Goal: Task Accomplishment & Management: Manage account settings

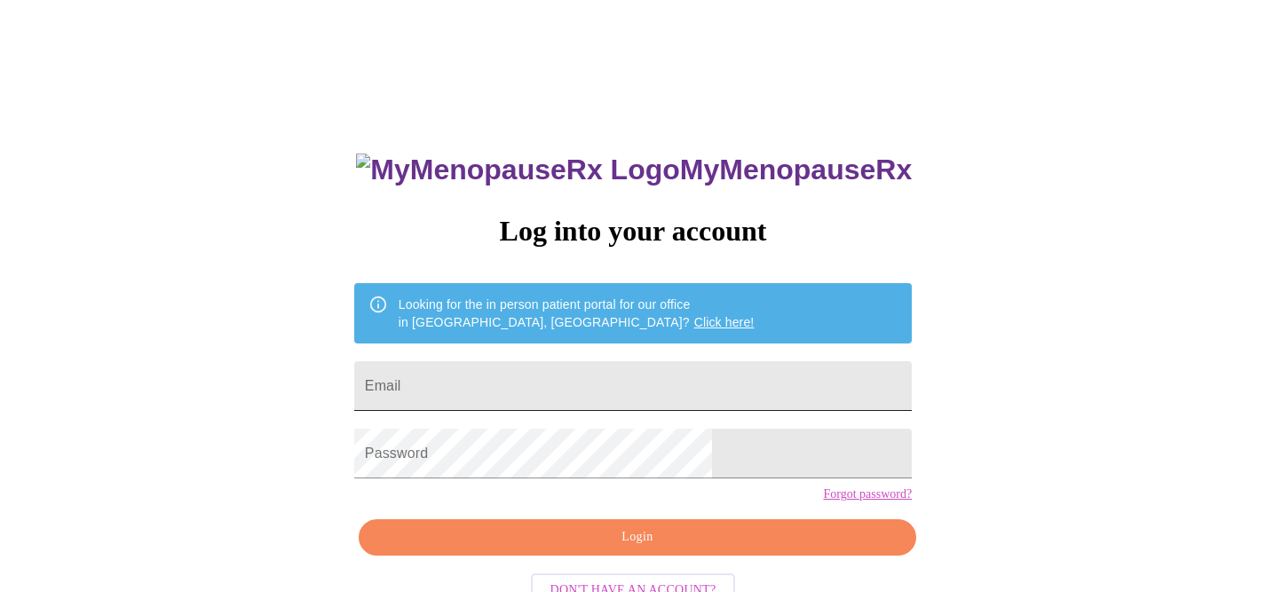
click at [562, 375] on input "Email" at bounding box center [632, 386] width 557 height 50
type input "[EMAIL_ADDRESS][DOMAIN_NAME]"
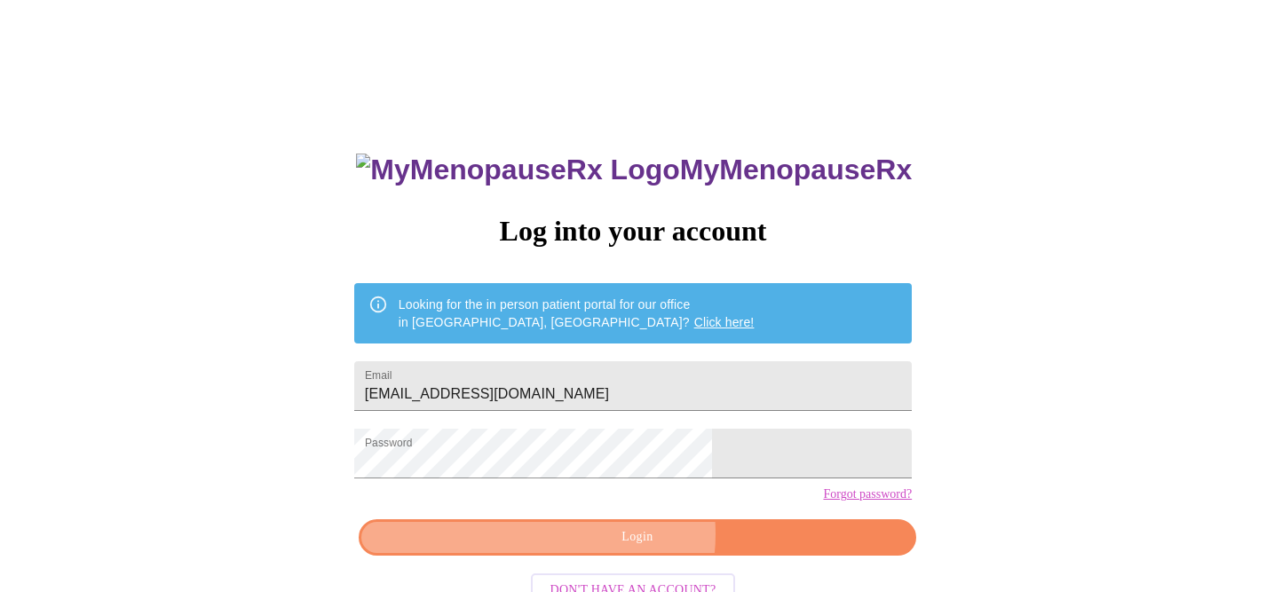
click at [628, 549] on span "Login" at bounding box center [637, 537] width 517 height 22
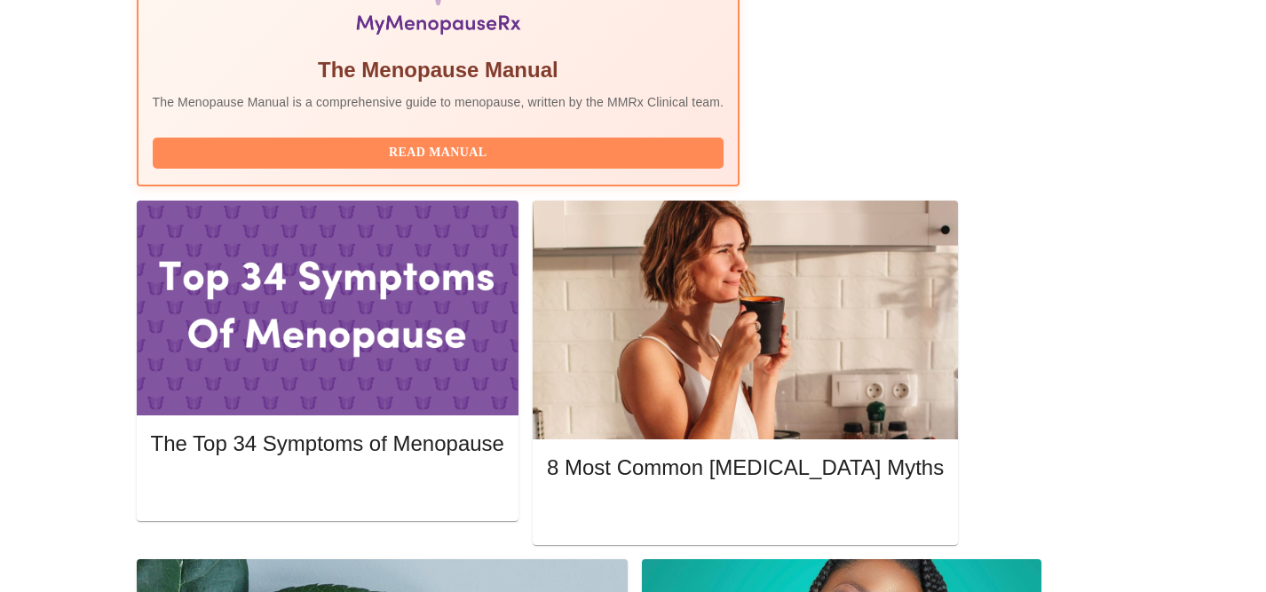
scroll to position [655, 0]
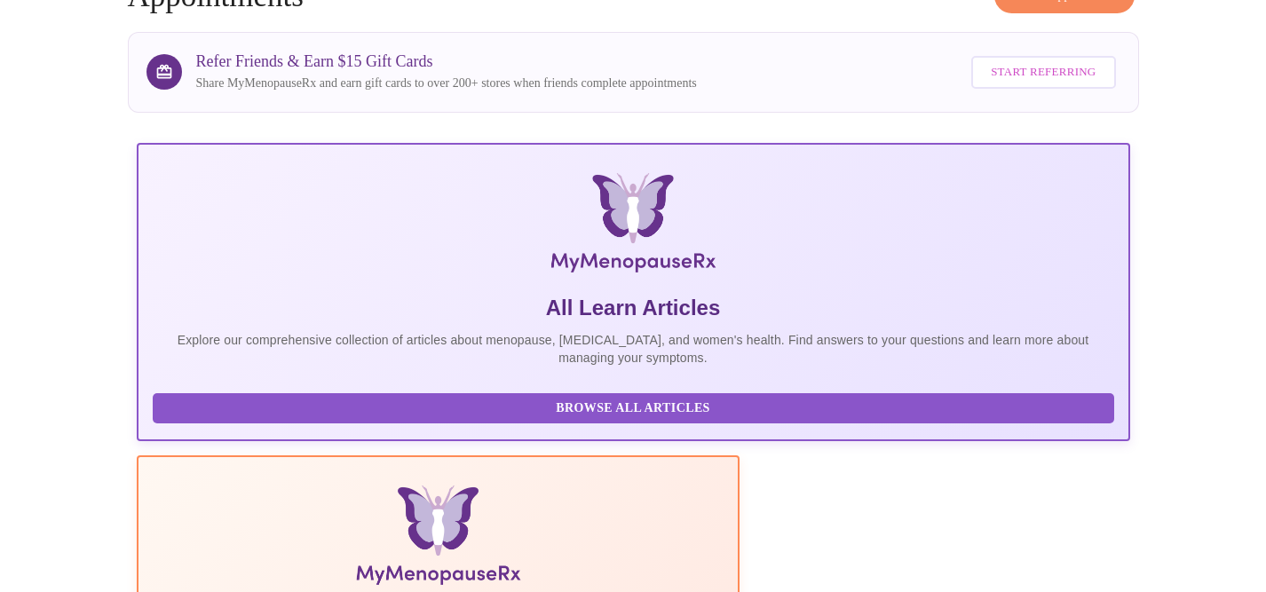
scroll to position [0, 0]
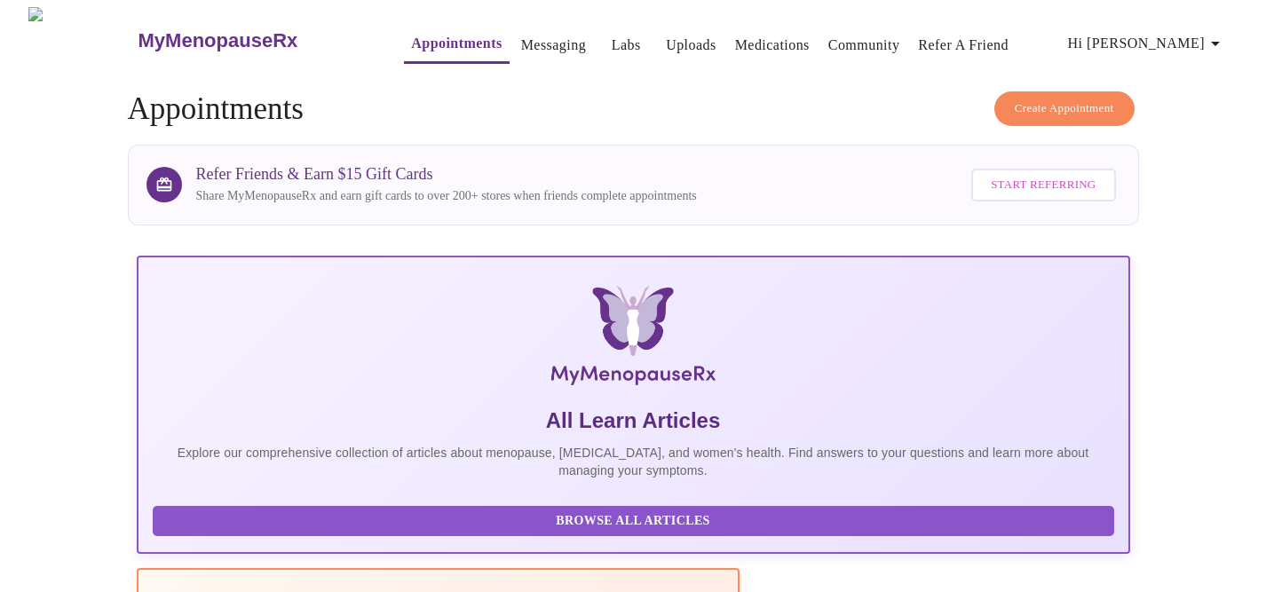
click at [1210, 38] on span "Hi [PERSON_NAME]" at bounding box center [1147, 43] width 158 height 25
click at [889, 93] on div at bounding box center [633, 296] width 1266 height 592
click at [1213, 40] on icon "button" at bounding box center [1215, 43] width 21 height 21
click at [792, 92] on div at bounding box center [633, 296] width 1266 height 592
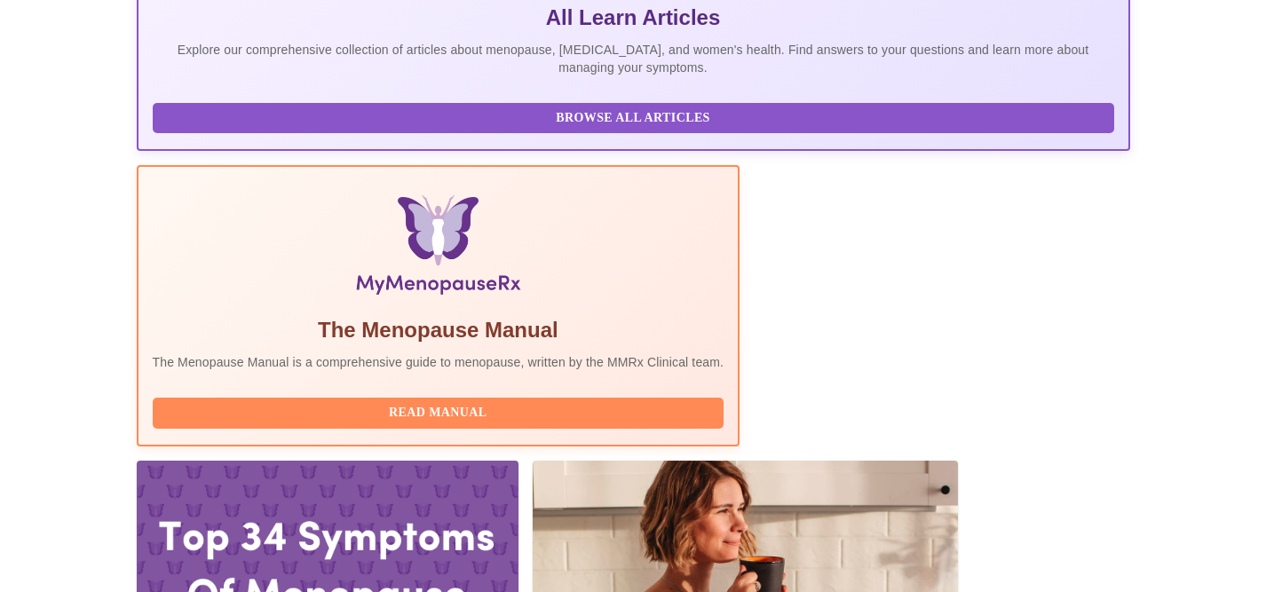
scroll to position [525, 0]
